Goal: Information Seeking & Learning: Find specific page/section

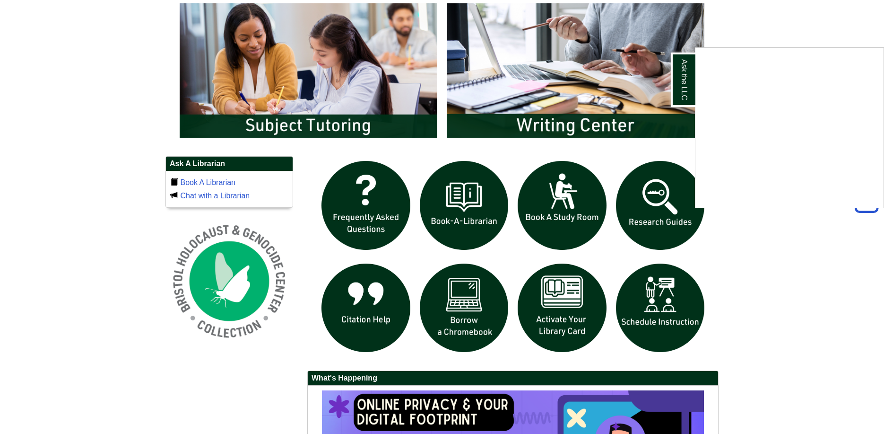
scroll to position [584, 0]
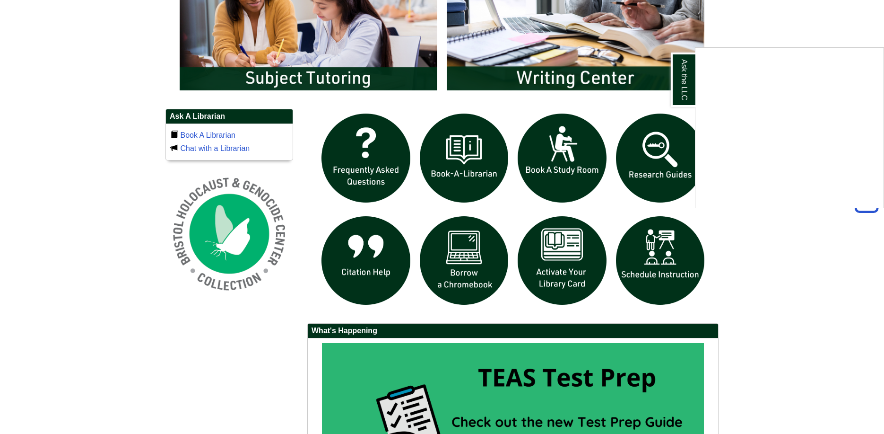
click at [561, 68] on div "Ask the LLC" at bounding box center [442, 217] width 884 height 434
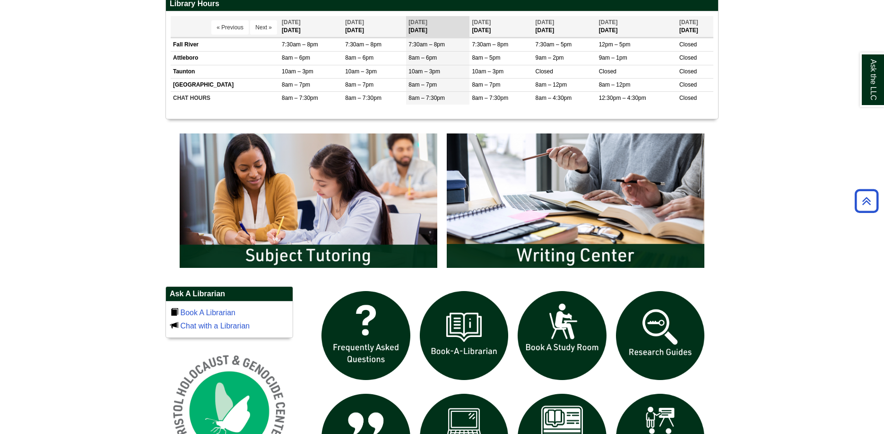
scroll to position [395, 0]
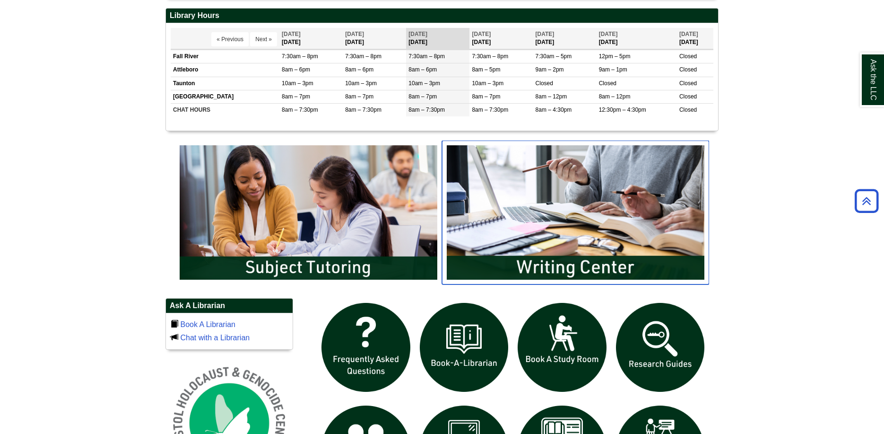
click at [558, 228] on img "slideshow" at bounding box center [575, 212] width 267 height 144
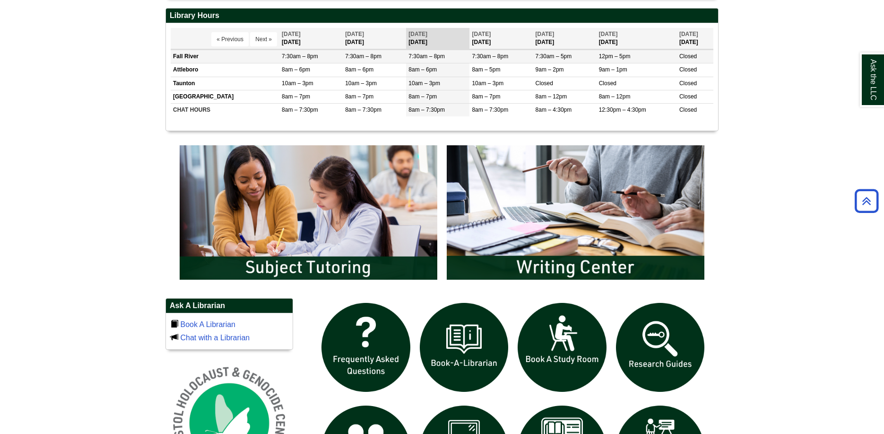
scroll to position [584, 0]
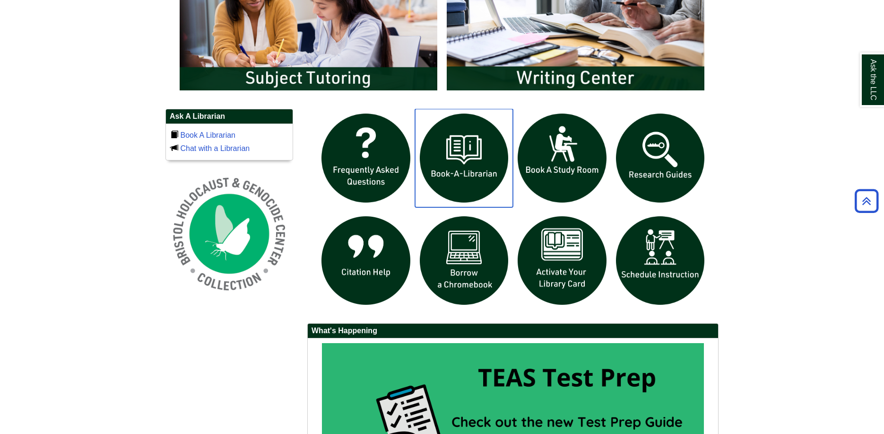
click at [445, 162] on img "slideshow" at bounding box center [464, 158] width 98 height 98
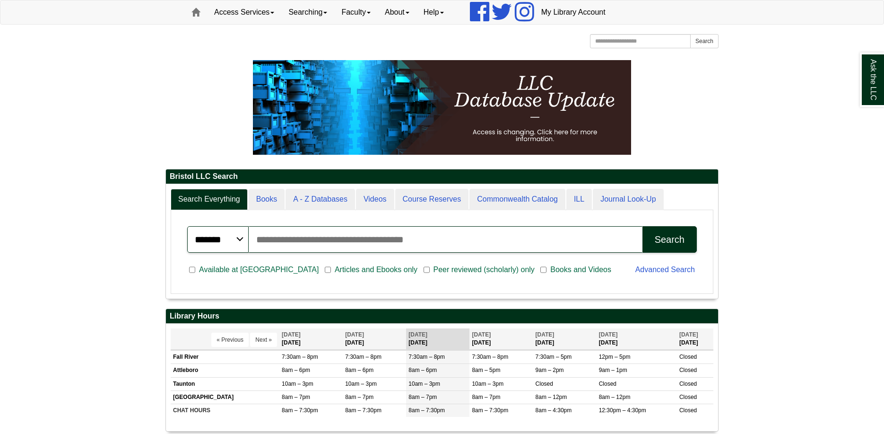
scroll to position [114, 552]
click at [382, 242] on input "Search articles, books, journals & more" at bounding box center [446, 239] width 394 height 26
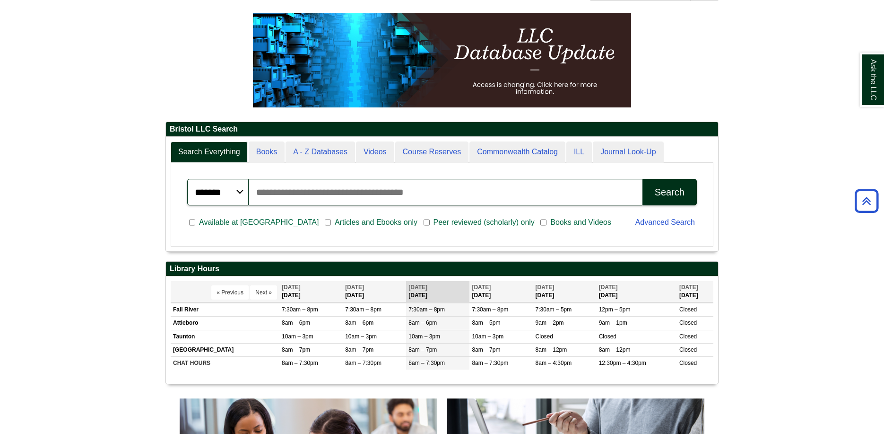
click at [391, 199] on input "Search articles, books, journals & more" at bounding box center [446, 192] width 394 height 26
click at [237, 194] on select "******* ***** ******" at bounding box center [217, 192] width 61 height 26
click at [284, 194] on input "Search articles, books, journals & more" at bounding box center [446, 192] width 394 height 26
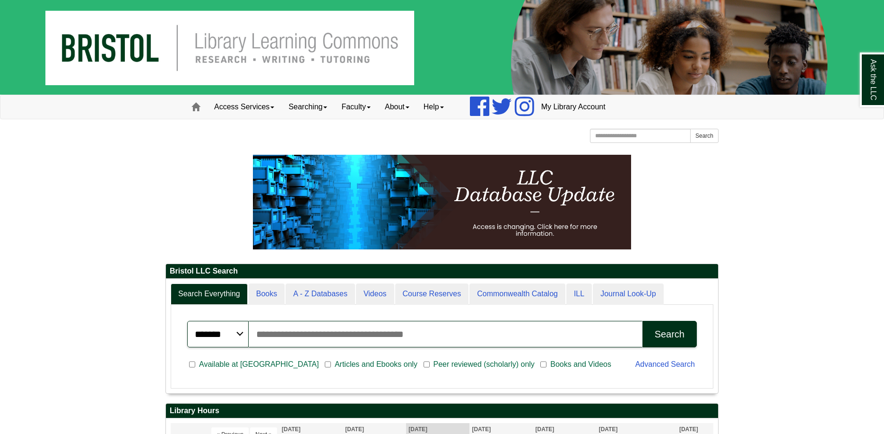
click at [373, 340] on input "Search articles, books, journals & more" at bounding box center [446, 334] width 394 height 26
type input "**********"
click at [642, 321] on button "Search" at bounding box center [669, 334] width 54 height 26
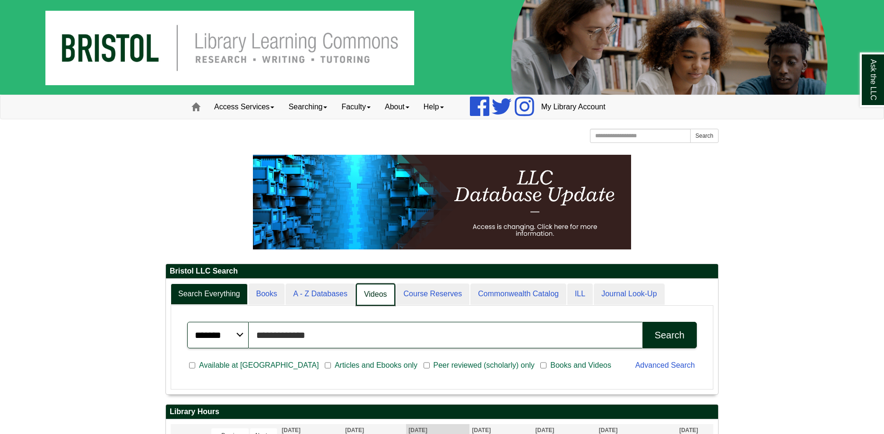
scroll to position [5, 5]
click at [346, 296] on link "A - Z Databases" at bounding box center [321, 294] width 70 height 22
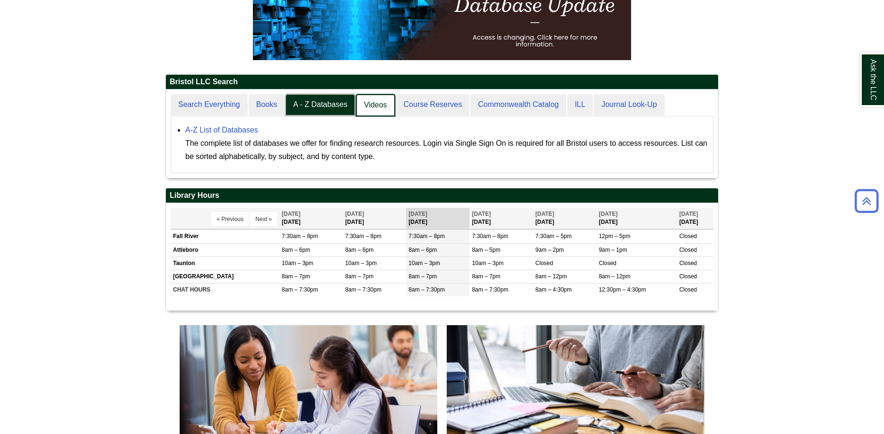
scroll to position [88, 552]
click at [383, 106] on link "Videos" at bounding box center [375, 105] width 39 height 22
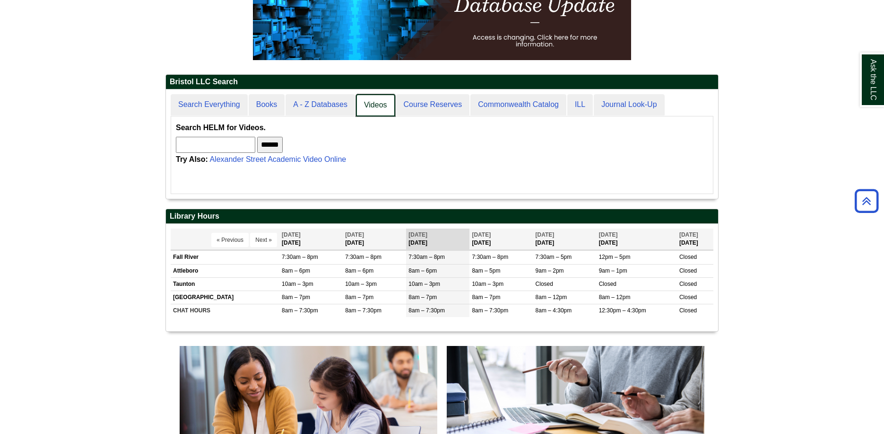
scroll to position [109, 552]
click at [422, 110] on link "Course Reserves" at bounding box center [432, 105] width 75 height 22
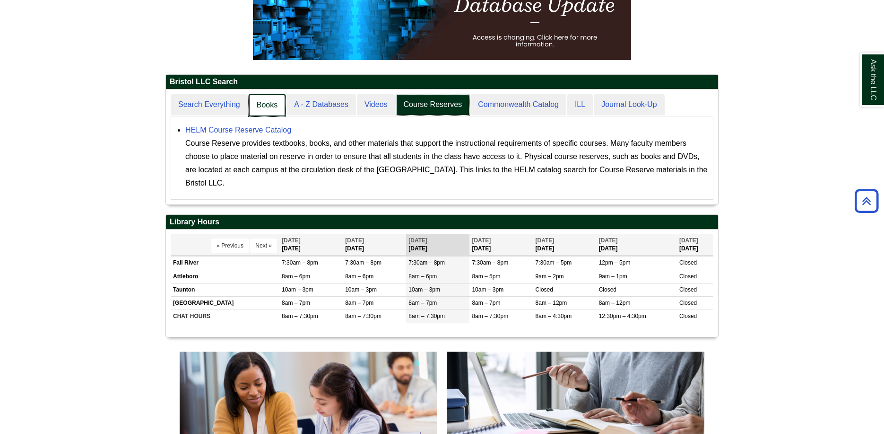
scroll to position [5, 5]
click at [321, 106] on link "A - Z Databases" at bounding box center [321, 105] width 70 height 22
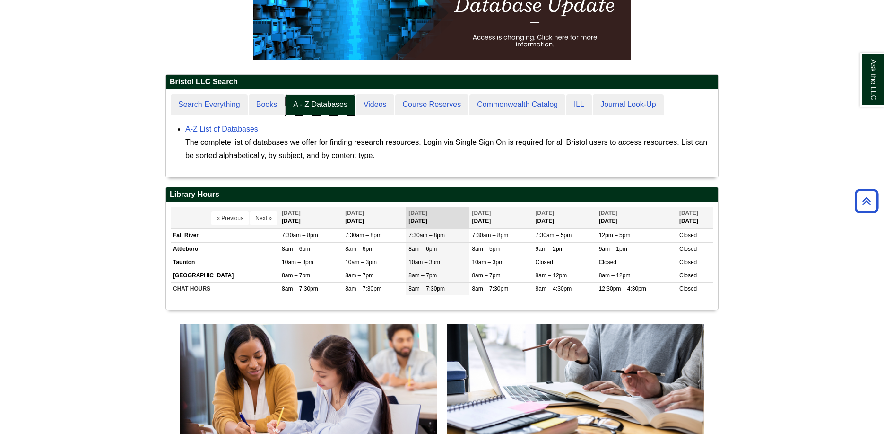
scroll to position [87, 552]
click at [225, 125] on link "A-Z List of Databases" at bounding box center [221, 129] width 73 height 8
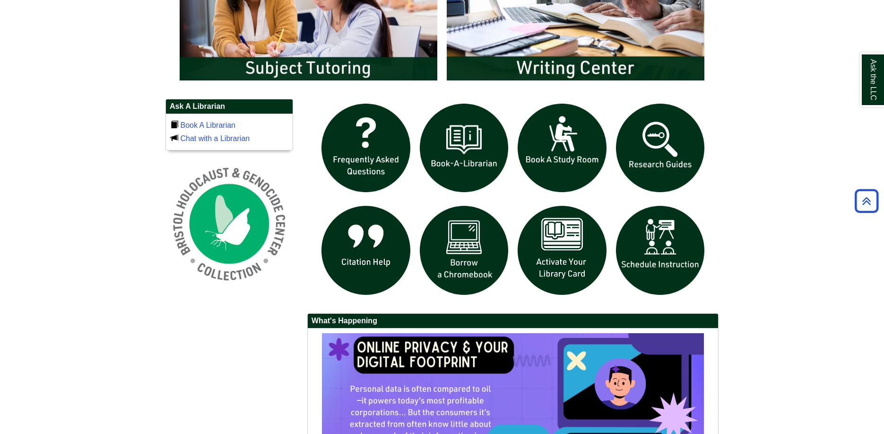
scroll to position [566, 0]
